Goal: Entertainment & Leisure: Browse casually

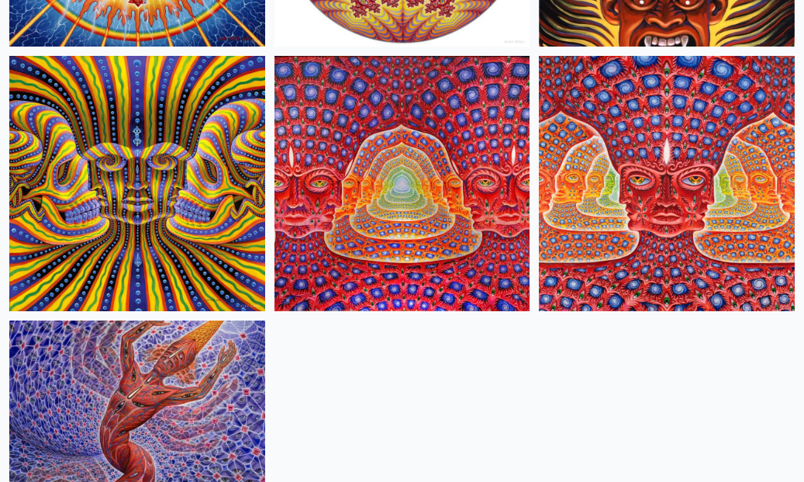
scroll to position [1176, 0]
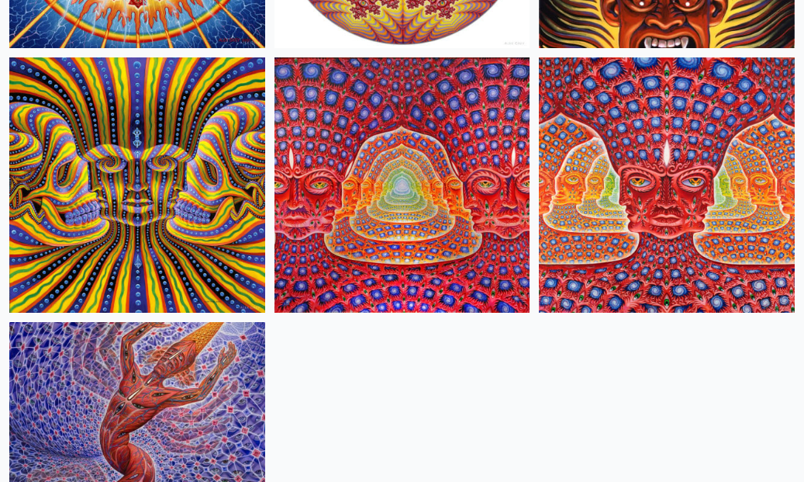
click at [654, 187] on img at bounding box center [667, 185] width 256 height 256
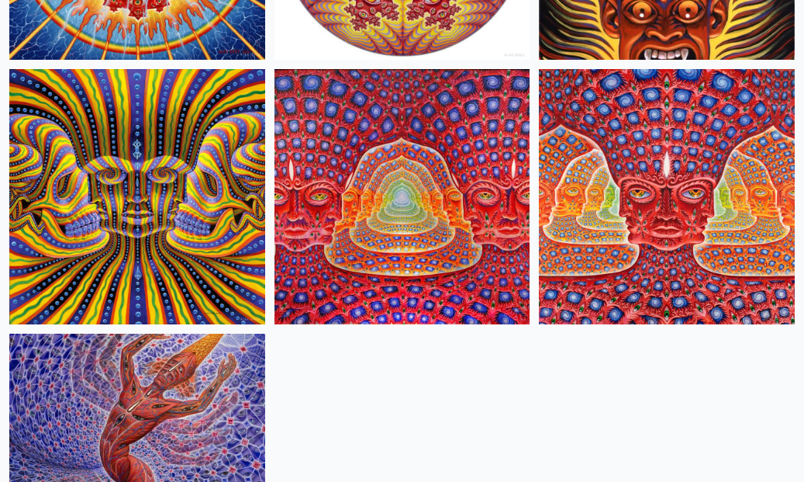
click at [375, 134] on img at bounding box center [403, 197] width 256 height 256
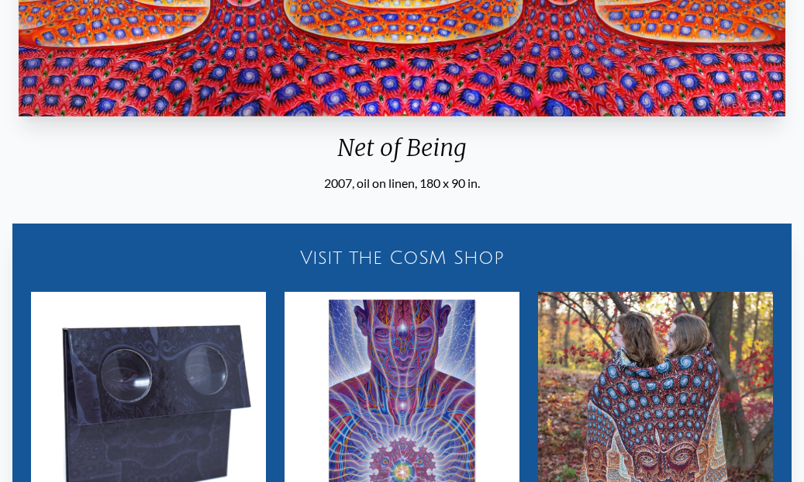
scroll to position [388, 0]
